Goal: Information Seeking & Learning: Learn about a topic

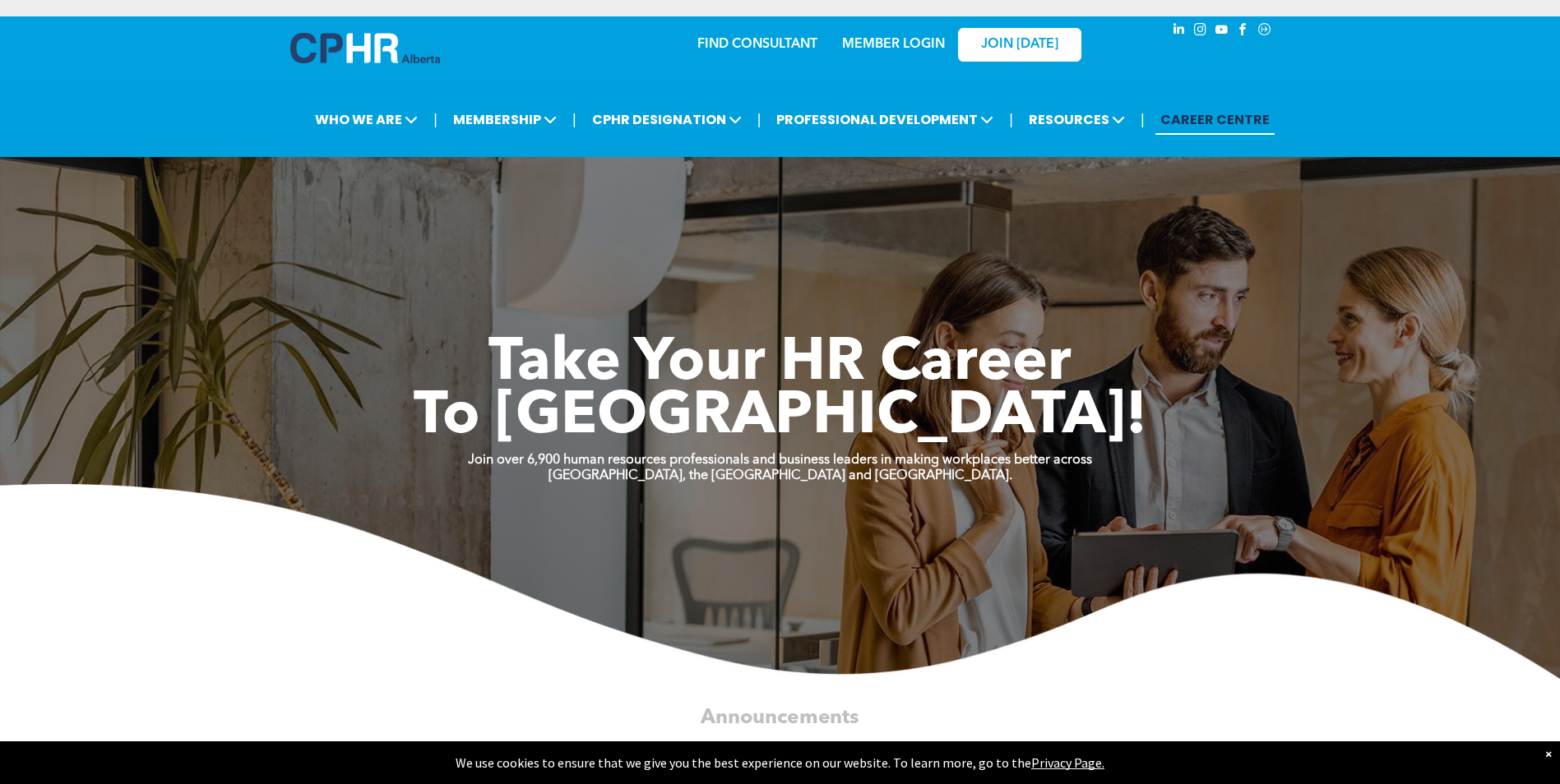
click at [893, 40] on link "MEMBER LOGIN" at bounding box center [893, 44] width 103 height 13
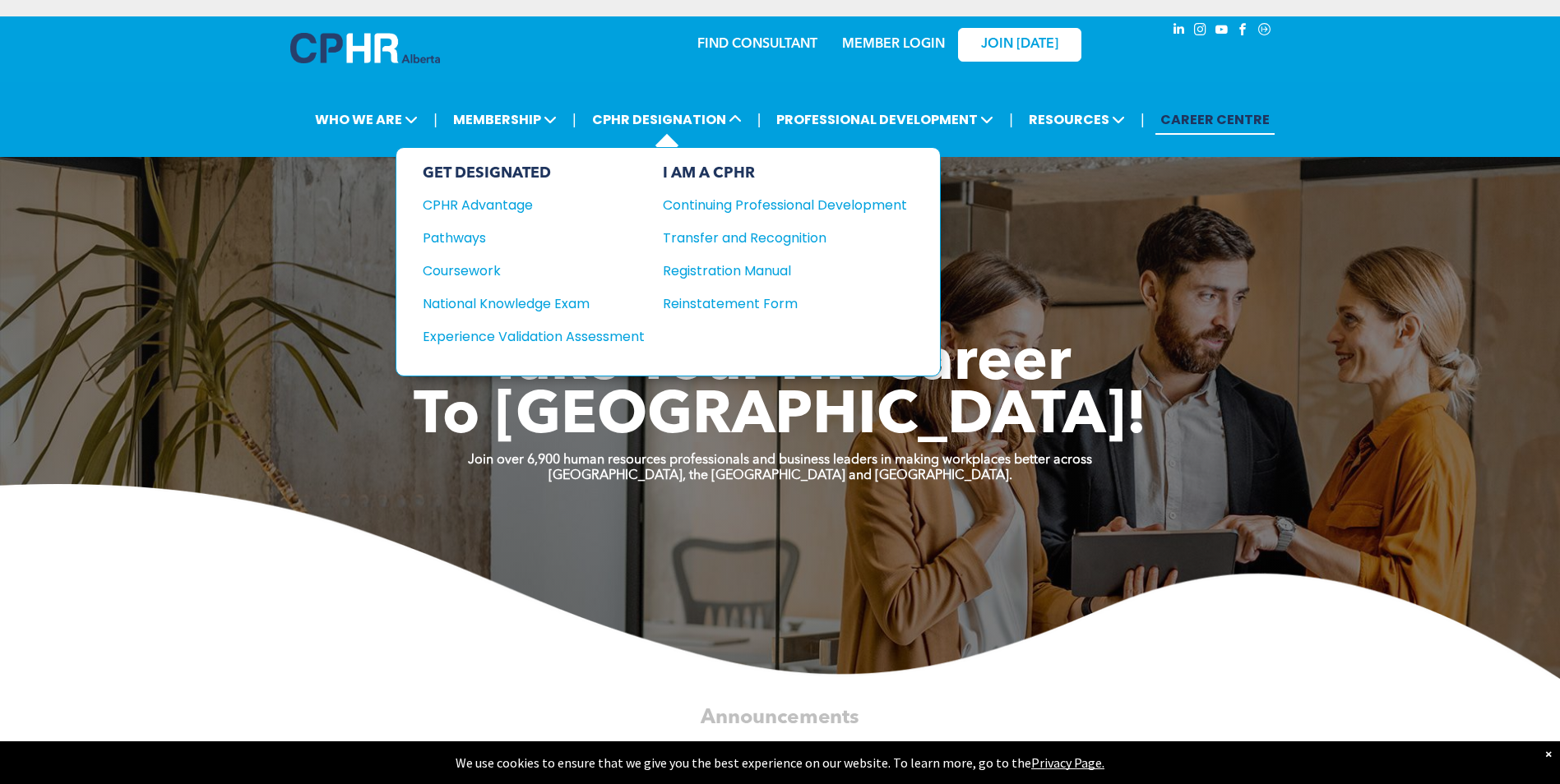
click at [457, 287] on div "GET DESIGNATED CPHR Advantage Pathways Coursework National Knowledge Exam" at bounding box center [533, 261] width 222 height 195
click at [468, 270] on div "Coursework" at bounding box center [522, 270] width 200 height 21
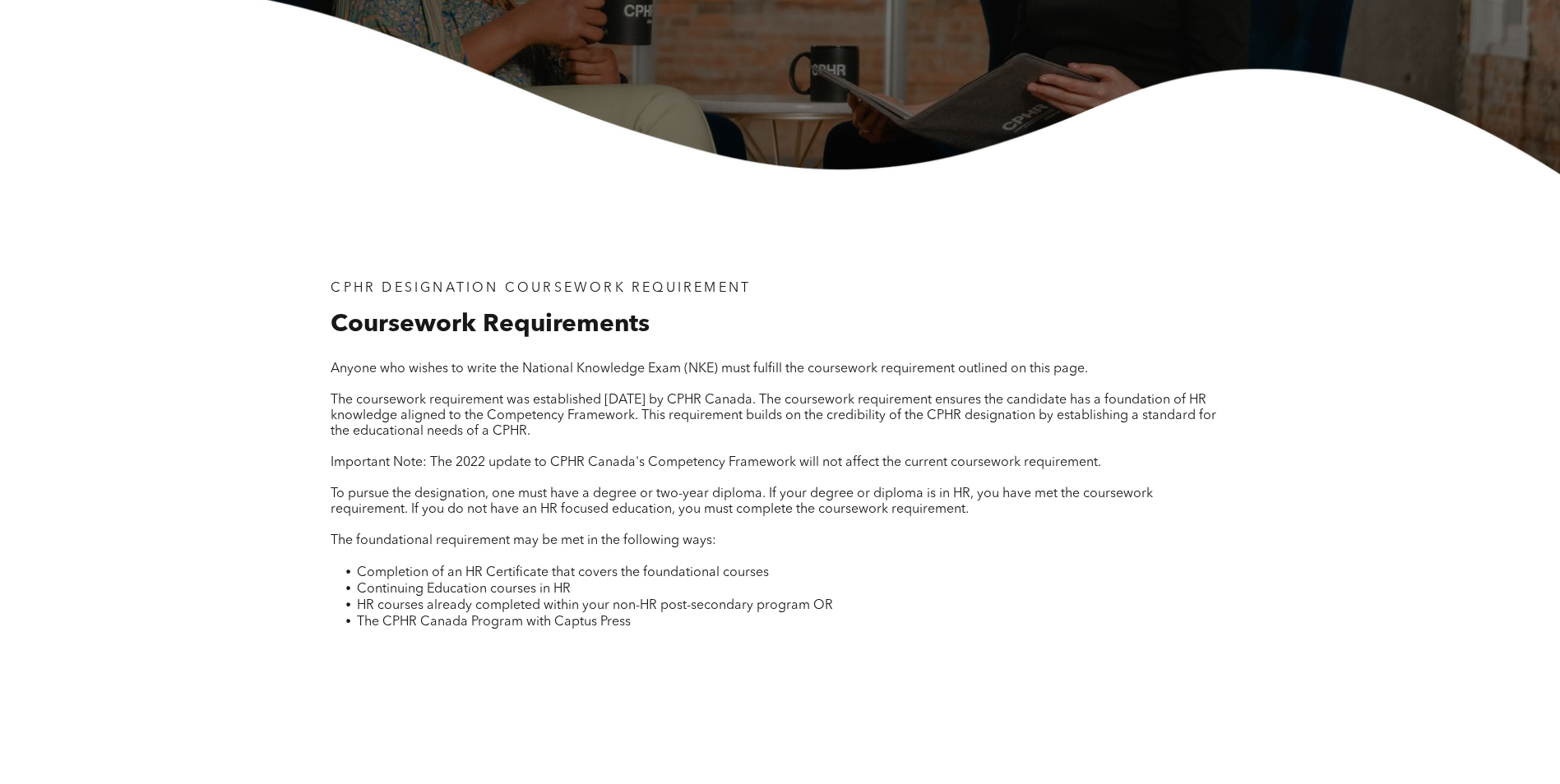
scroll to position [411, 0]
